Goal: Task Accomplishment & Management: Use online tool/utility

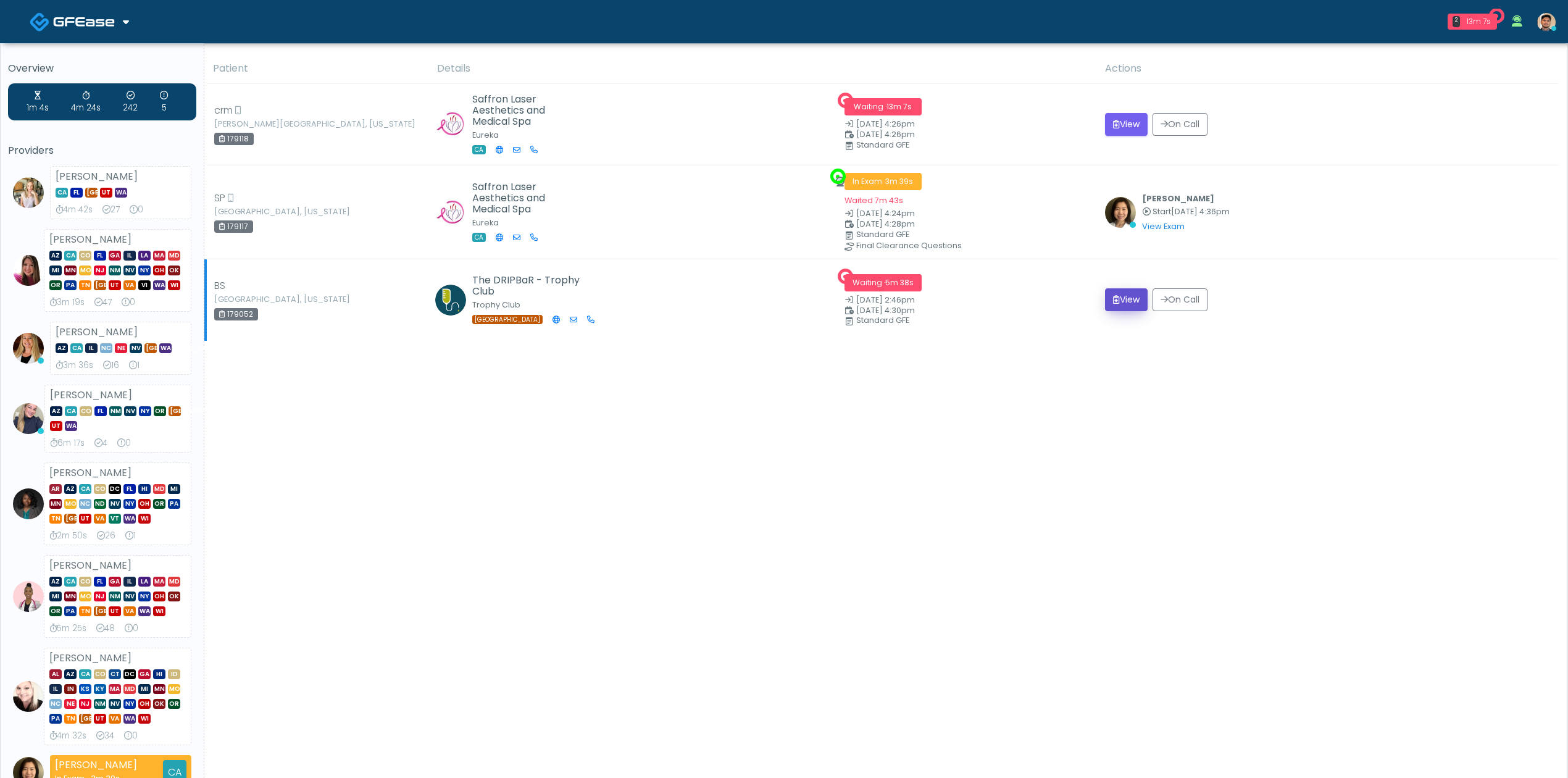
click at [1120, 302] on icon "submit" at bounding box center [1116, 299] width 7 height 9
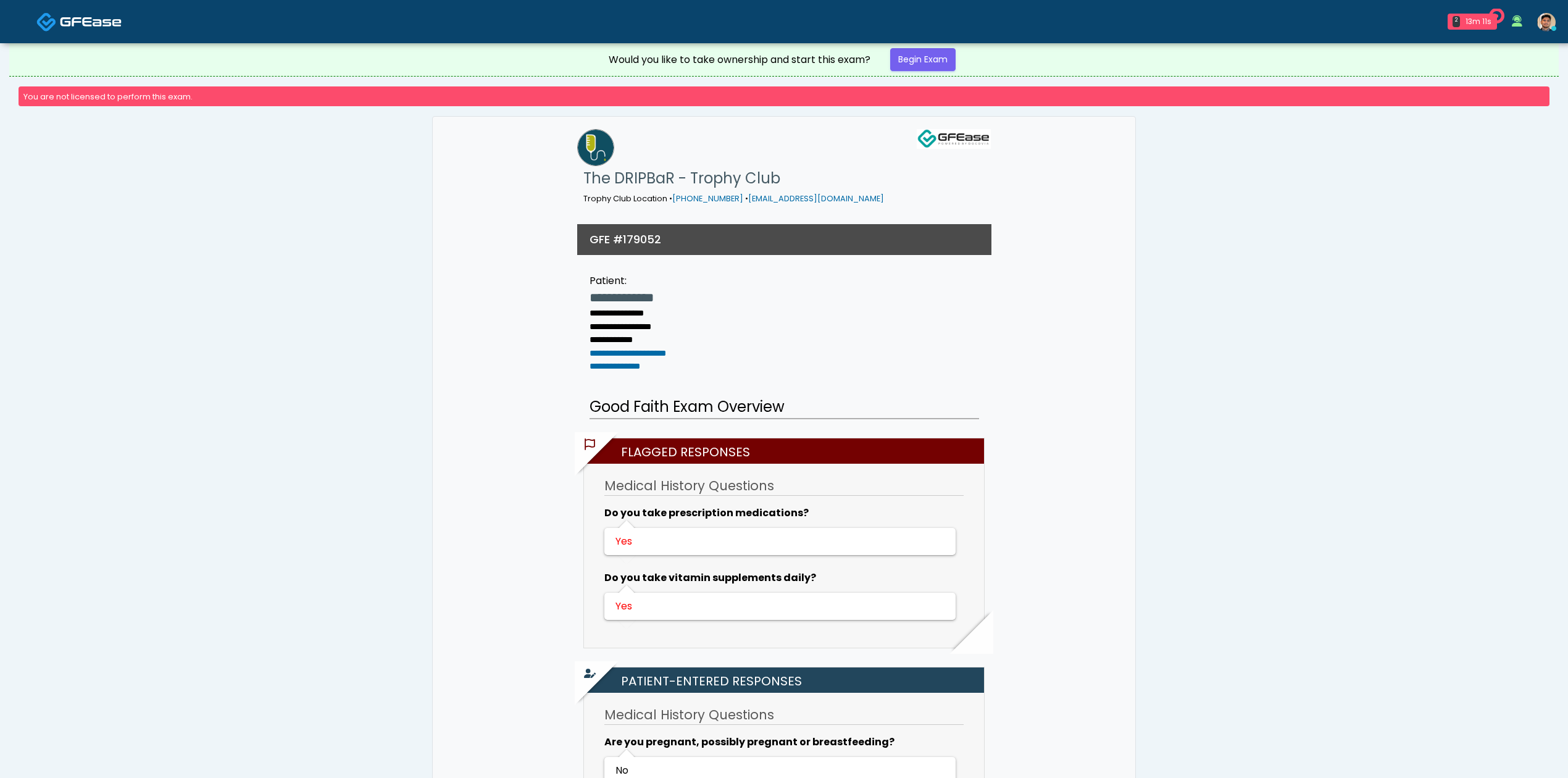
click at [647, 232] on h3 "GFE #179052" at bounding box center [625, 239] width 71 height 16
copy h3 "179052"
click at [913, 63] on link "Begin Exam" at bounding box center [923, 60] width 66 height 23
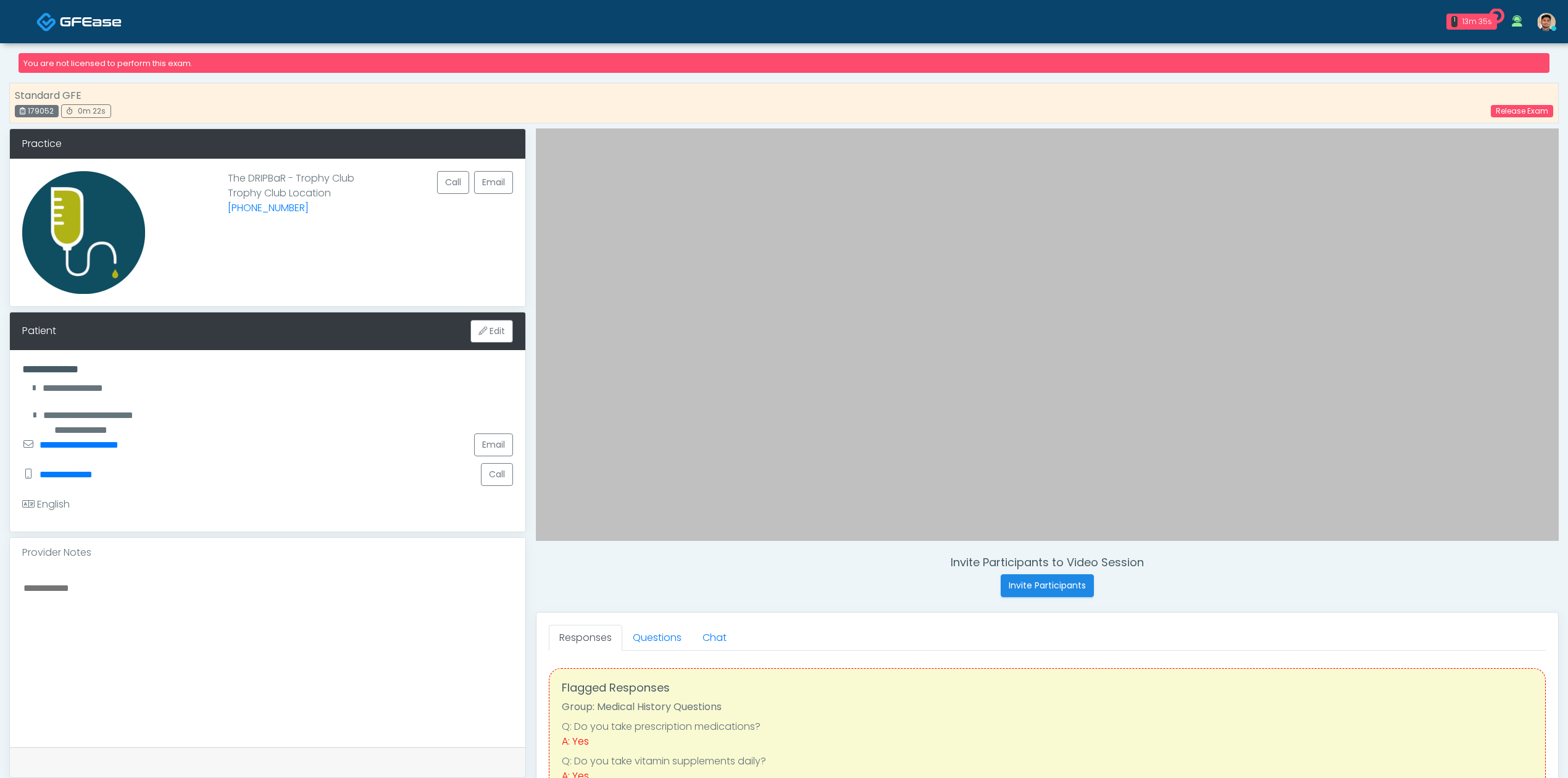
drag, startPoint x: 536, startPoint y: 515, endPoint x: 667, endPoint y: 558, distance: 137.9
click at [667, 558] on h4 "Invite Participants to Video Session" at bounding box center [1046, 562] width 1023 height 14
click at [761, 601] on div "Invite Participants to Video Session Invite Participants Responses Questions Ch…" at bounding box center [1042, 599] width 1032 height 941
click at [790, 588] on div "Invite Participants to Video Session Invite Participants" at bounding box center [1046, 576] width 1023 height 41
click at [1521, 115] on link "Release Exam" at bounding box center [1522, 111] width 62 height 12
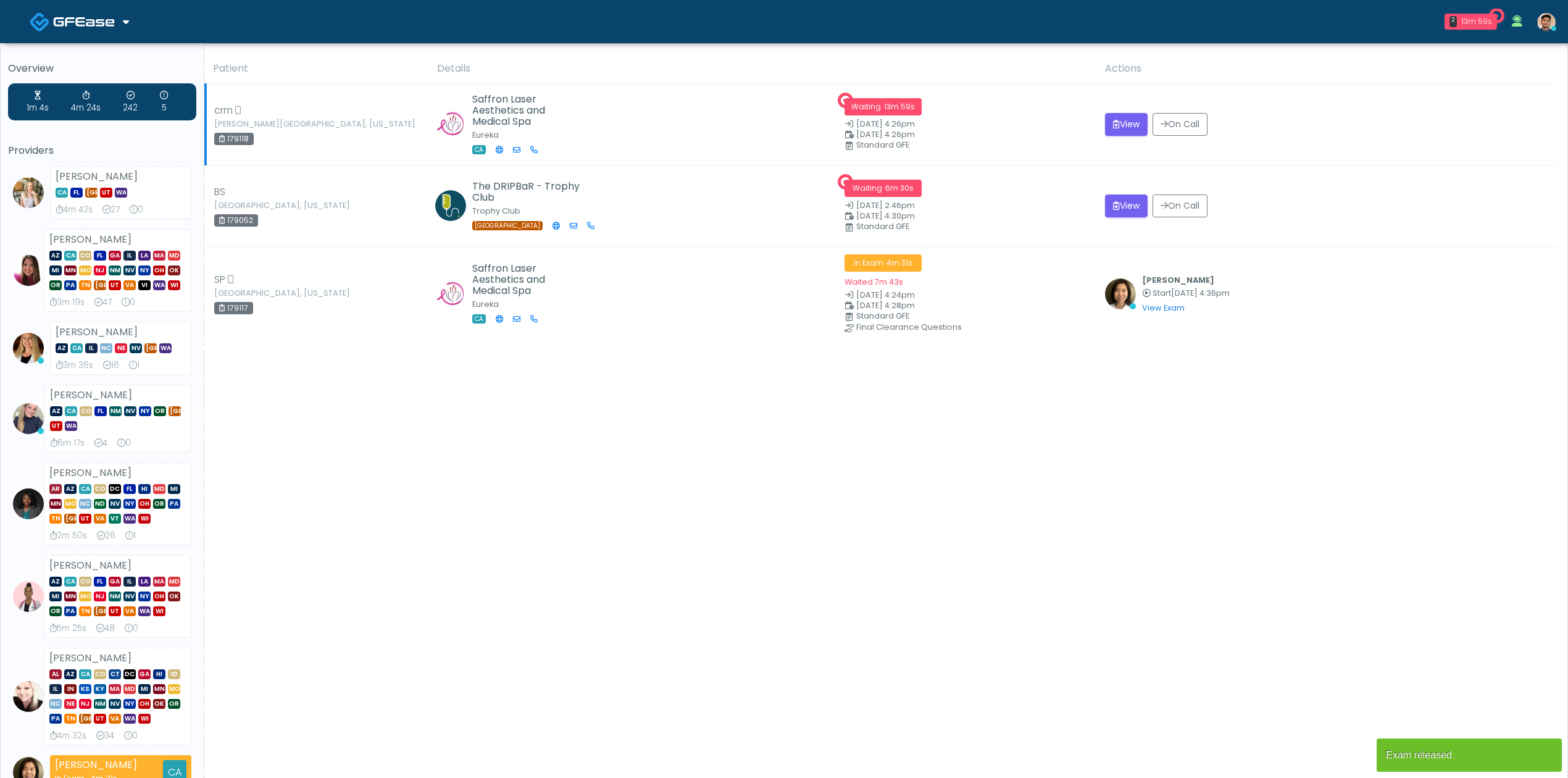
click at [243, 136] on div "179118" at bounding box center [234, 139] width 39 height 12
copy div "179118"
click at [1132, 127] on button "View" at bounding box center [1126, 125] width 43 height 23
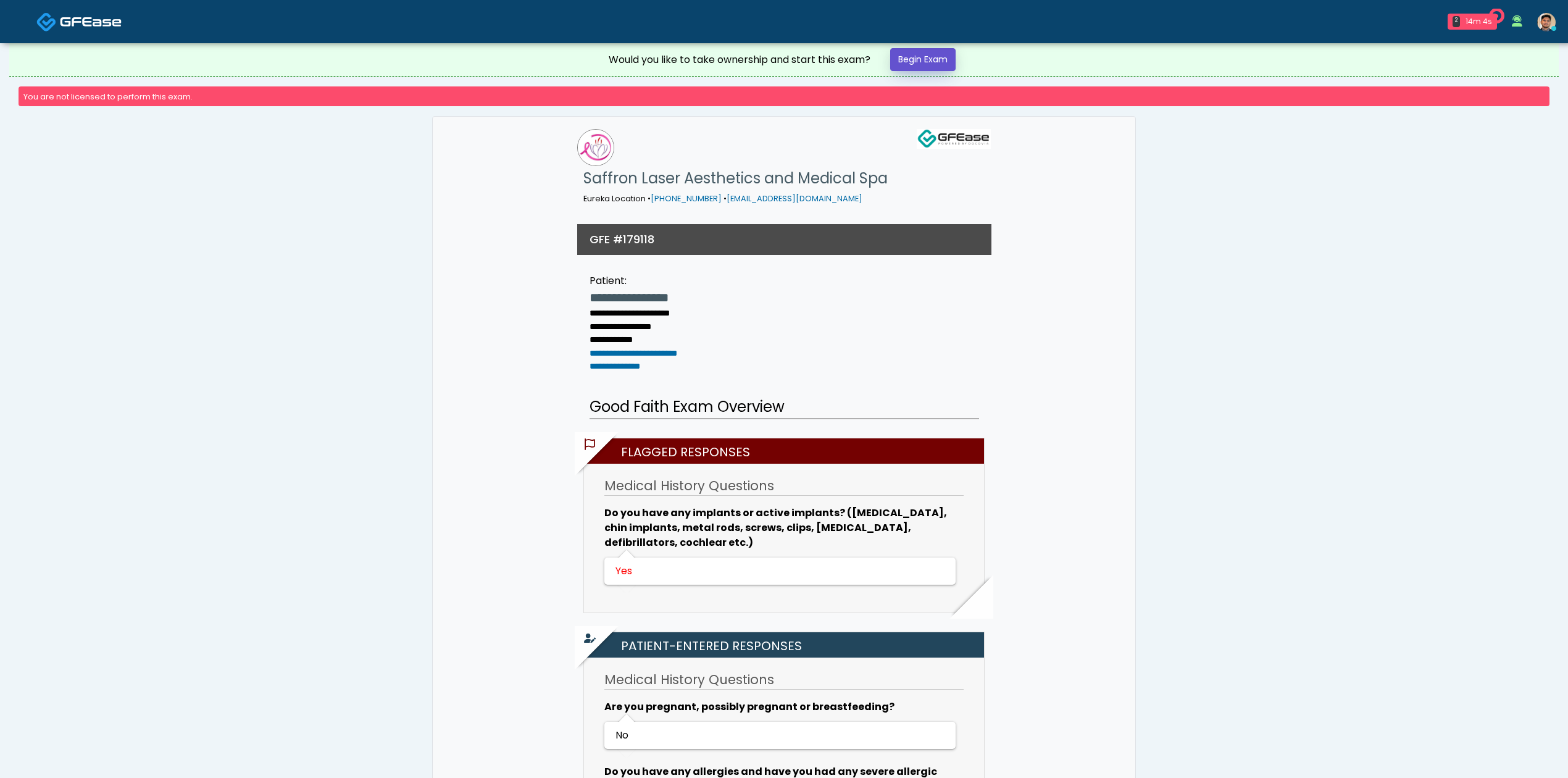
click at [914, 59] on link "Begin Exam" at bounding box center [923, 60] width 66 height 23
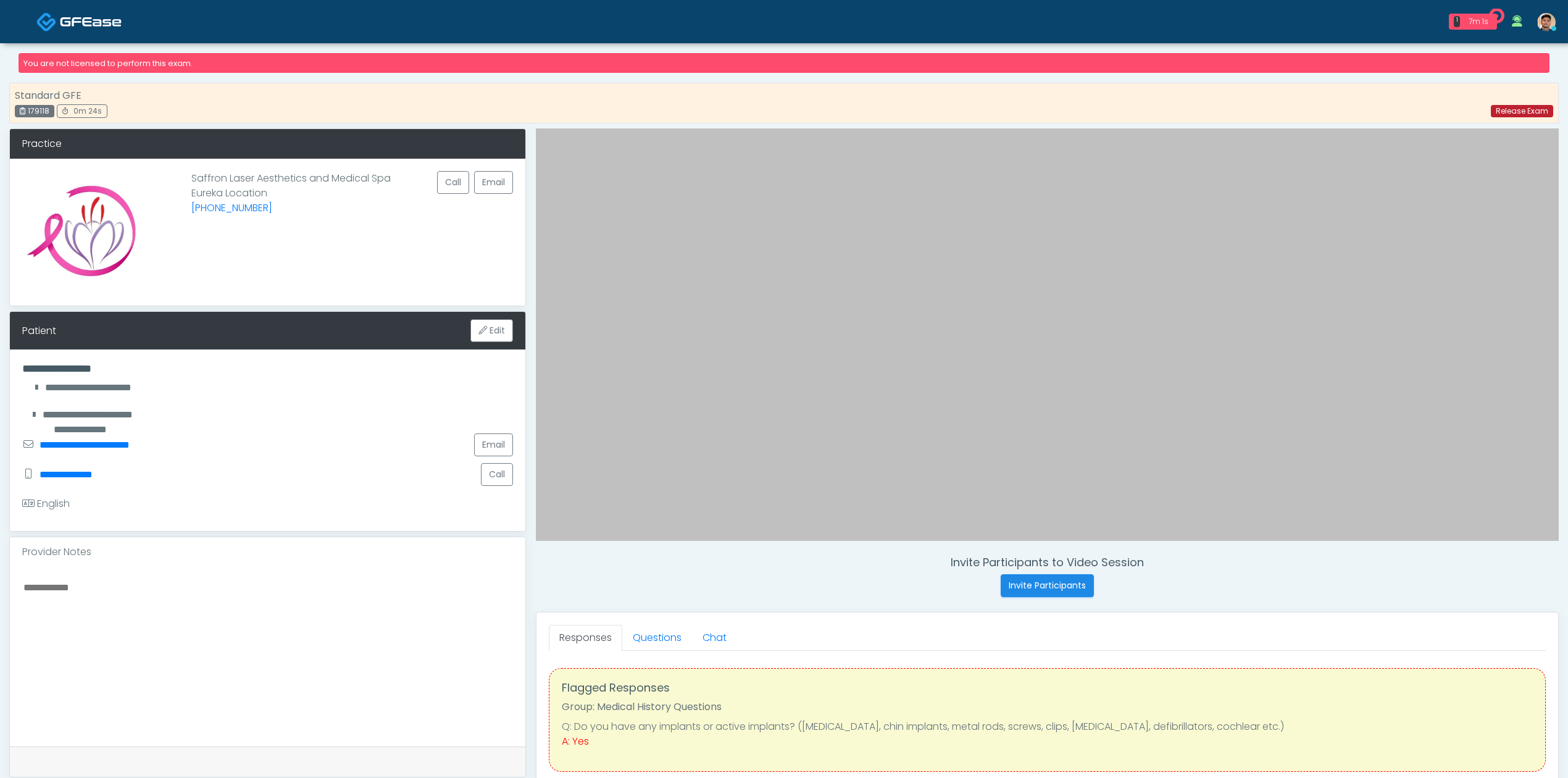
click at [1524, 112] on link "Release Exam" at bounding box center [1522, 111] width 62 height 12
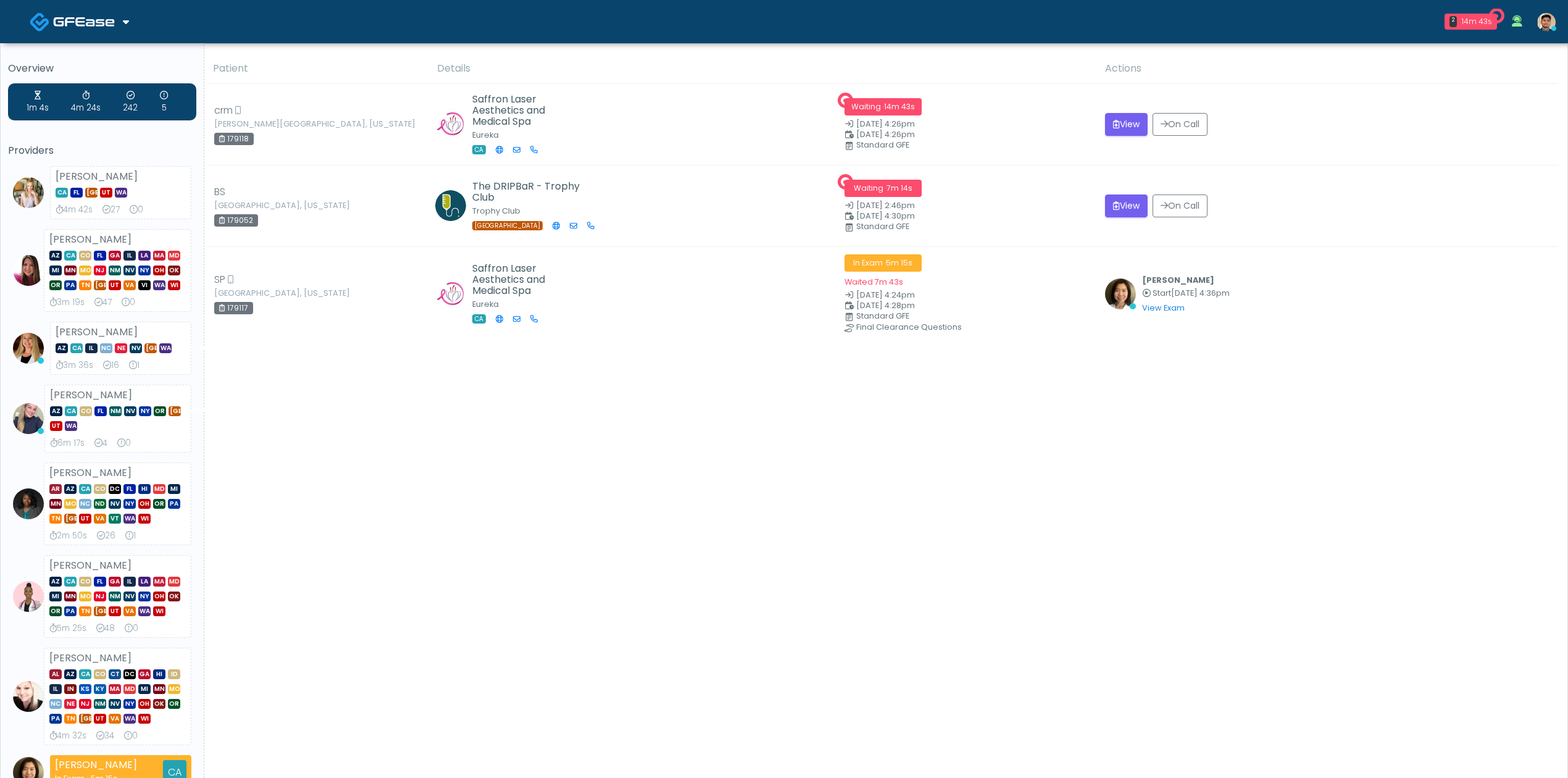
click at [771, 451] on div "Patient Details Actions" at bounding box center [881, 560] width 1354 height 1015
click at [359, 442] on div "Patient Details Actions" at bounding box center [881, 560] width 1354 height 1015
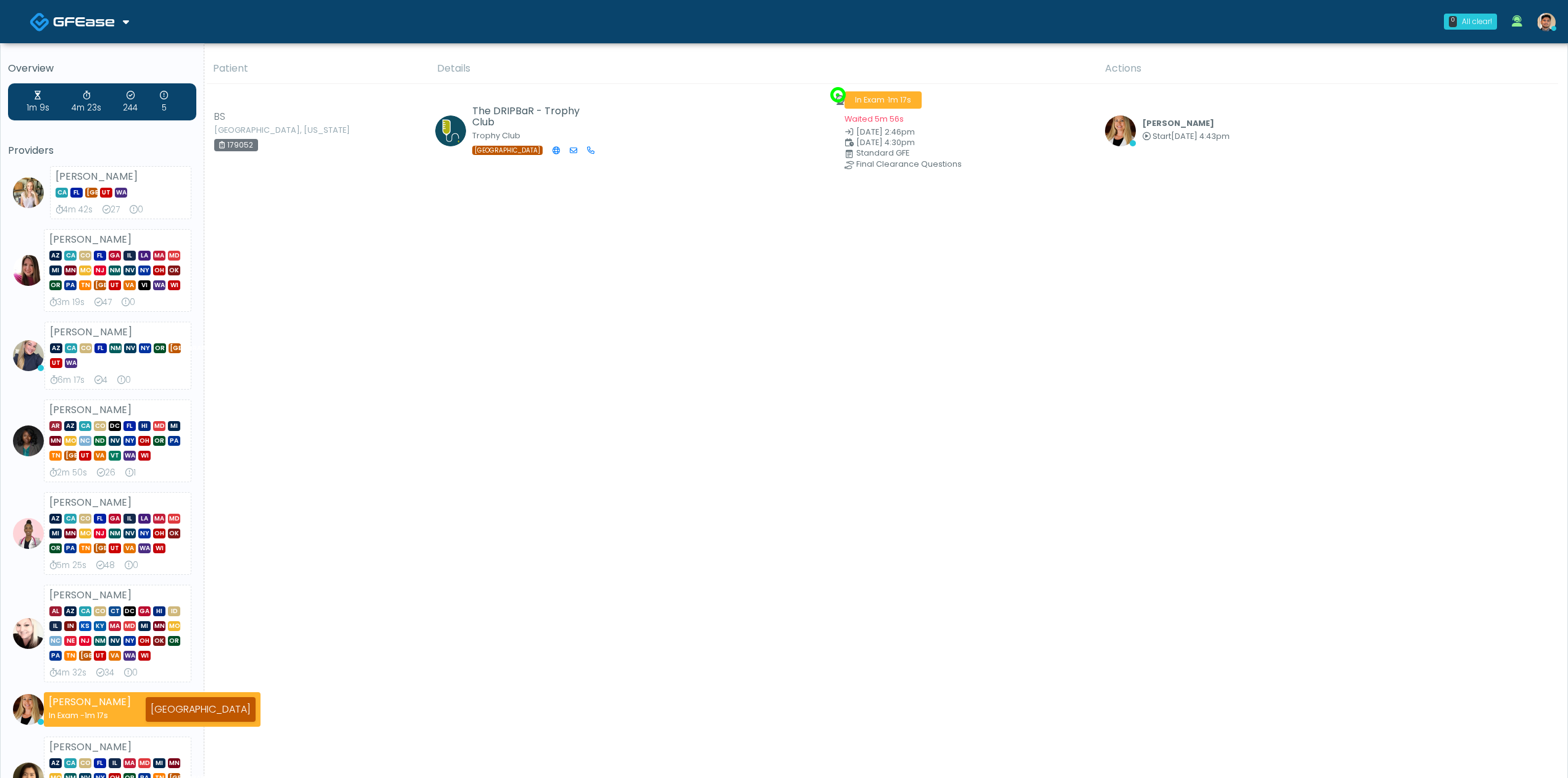
click at [748, 464] on div "Patient Details Actions" at bounding box center [881, 575] width 1354 height 1044
